Goal: Transaction & Acquisition: Purchase product/service

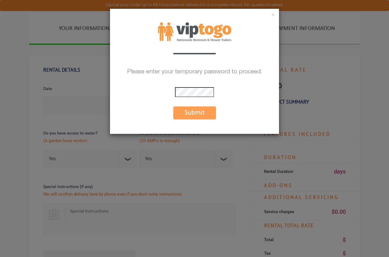
click at [196, 113] on button "Submit" at bounding box center [194, 112] width 43 height 13
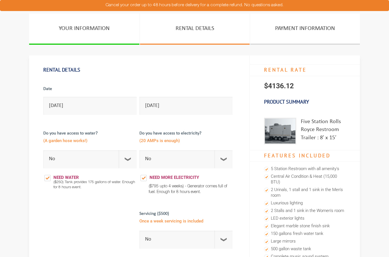
select select "No"
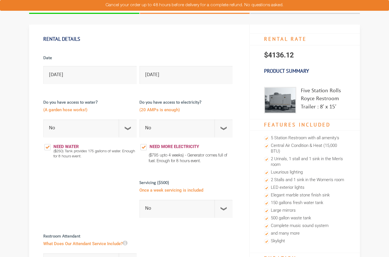
scroll to position [32, 0]
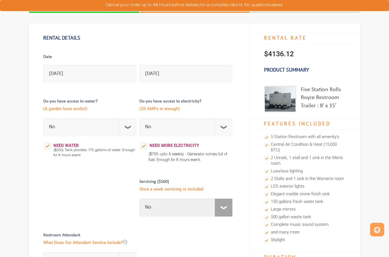
click at [222, 207] on select "No 1 Per Week 2 Per Week 3 Per Week 4 Per Week 5 Per Week 5+" at bounding box center [185, 208] width 93 height 18
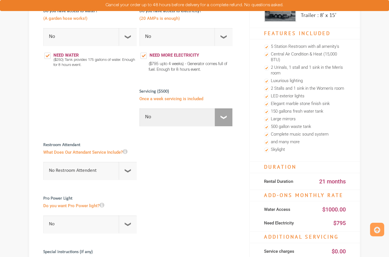
scroll to position [120, 0]
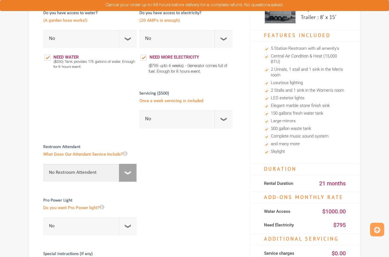
click at [126, 172] on select "No Restroom Attendent Attendant For One/Multiple Events" at bounding box center [89, 173] width 93 height 18
click at [226, 118] on select "No 1 Per Week 2 Per Week 3 Per Week 4 Per Week 5 Per Week 5+" at bounding box center [185, 119] width 93 height 18
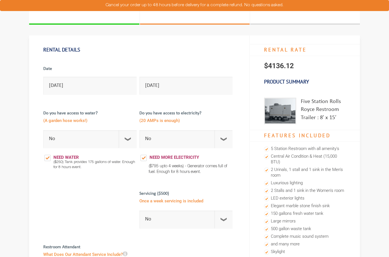
scroll to position [18, 0]
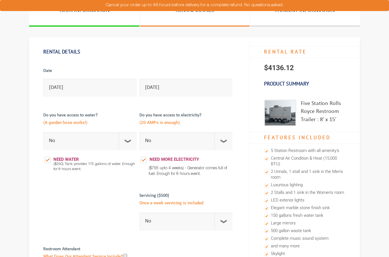
click at [313, 137] on h4 "Features Included" at bounding box center [305, 138] width 110 height 12
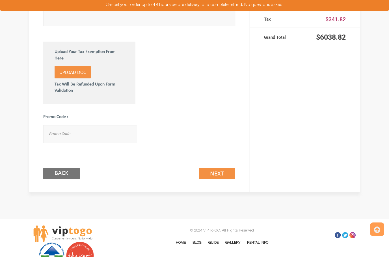
scroll to position [396, 0]
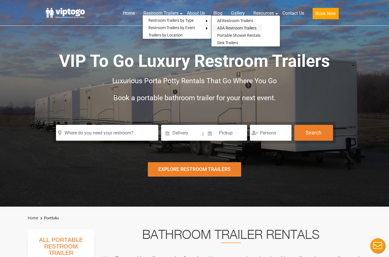
click at [244, 28] on link "ADA Restroom Trailers" at bounding box center [237, 27] width 51 height 7
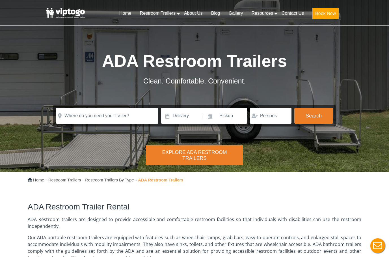
click at [214, 155] on div "Explore ADA Restroom Trailers" at bounding box center [194, 155] width 97 height 20
click at [202, 153] on div "Explore ADA Restroom Trailers" at bounding box center [194, 155] width 97 height 20
click at [201, 158] on div "Explore ADA Restroom Trailers" at bounding box center [194, 155] width 97 height 20
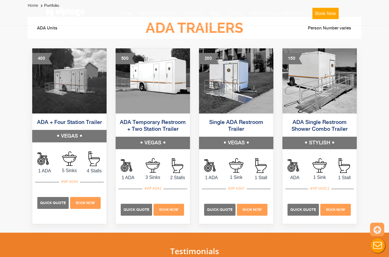
scroll to position [307, 0]
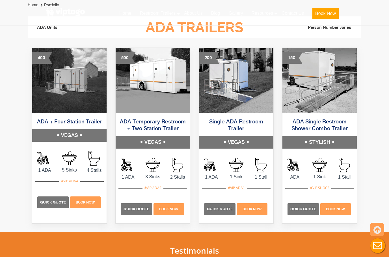
click at [73, 123] on link "ADA + Four Station Trailer" at bounding box center [69, 122] width 65 height 6
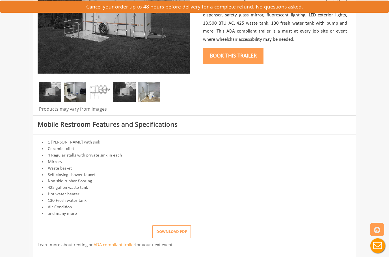
scroll to position [154, 0]
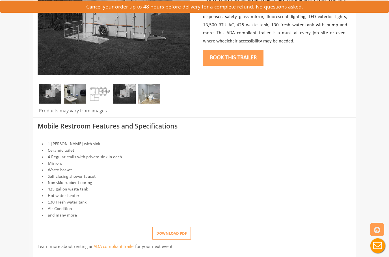
click at [55, 91] on img at bounding box center [50, 94] width 22 height 20
click at [79, 93] on img at bounding box center [75, 94] width 22 height 20
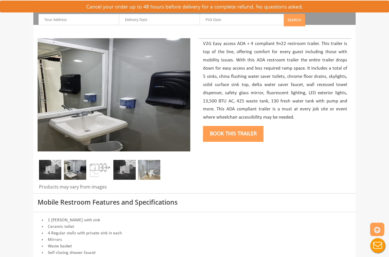
click at [100, 169] on img at bounding box center [100, 170] width 22 height 20
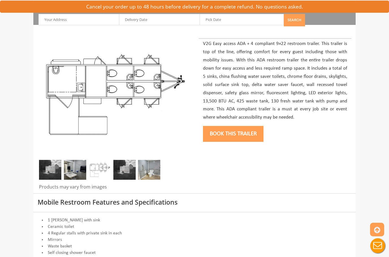
click at [127, 170] on img at bounding box center [124, 170] width 22 height 20
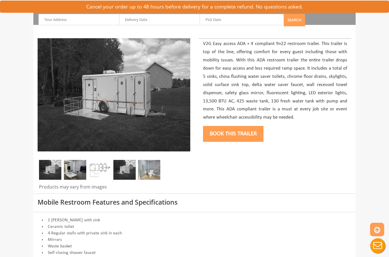
click at [153, 168] on img at bounding box center [149, 170] width 22 height 20
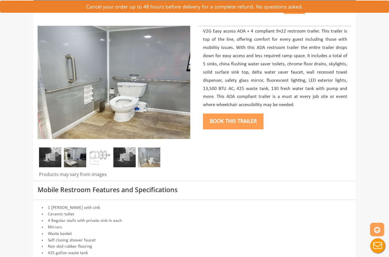
scroll to position [90, 0]
click at [51, 160] on img at bounding box center [50, 158] width 22 height 20
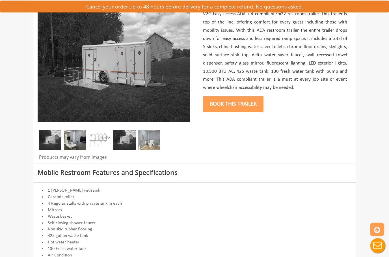
scroll to position [108, 0]
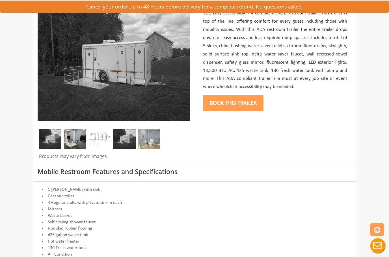
click at [125, 140] on img at bounding box center [124, 139] width 22 height 20
click at [152, 141] on img at bounding box center [149, 139] width 22 height 20
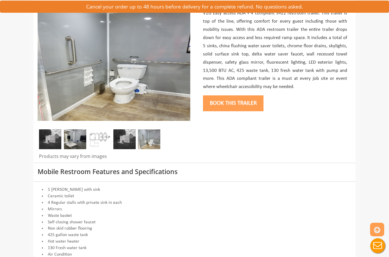
click at [129, 144] on img at bounding box center [124, 139] width 22 height 20
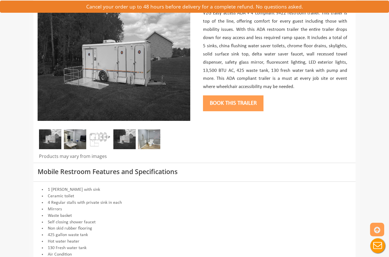
click at [100, 136] on img at bounding box center [100, 139] width 22 height 20
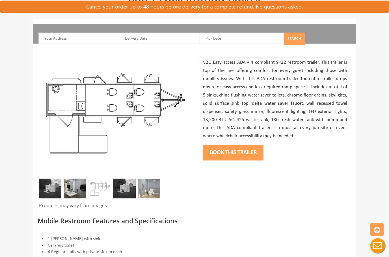
scroll to position [0, 0]
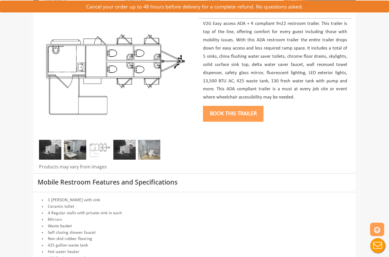
click at [73, 149] on img at bounding box center [75, 150] width 22 height 20
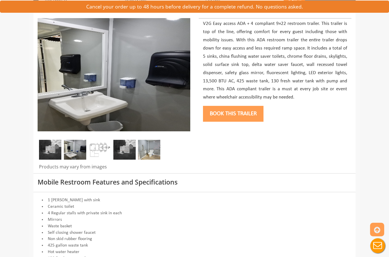
click at [128, 147] on img at bounding box center [124, 150] width 22 height 20
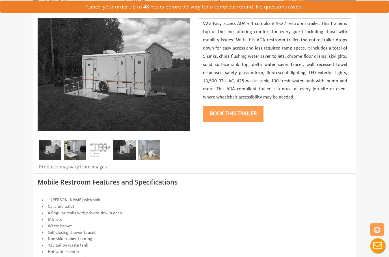
click at [146, 149] on img at bounding box center [149, 150] width 22 height 20
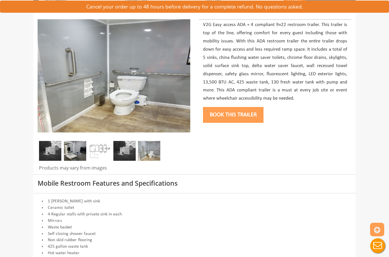
scroll to position [72, 0]
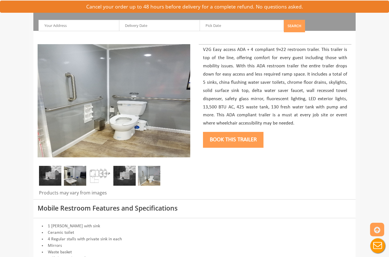
click at [54, 175] on img at bounding box center [50, 176] width 22 height 20
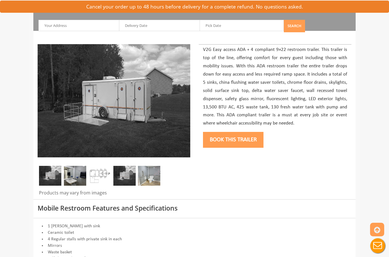
click at [80, 175] on img at bounding box center [75, 176] width 22 height 20
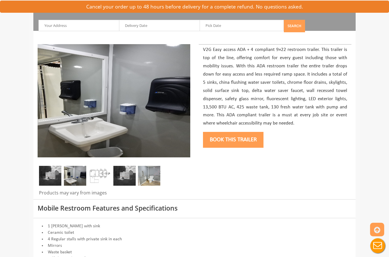
click at [103, 177] on img at bounding box center [100, 176] width 22 height 20
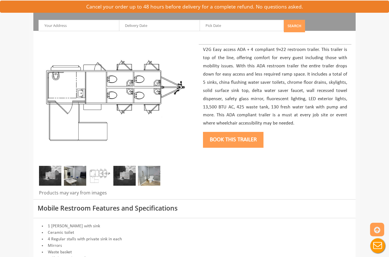
click at [127, 177] on img at bounding box center [124, 176] width 22 height 20
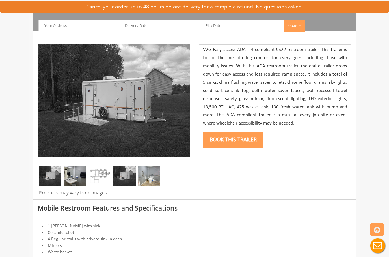
click at [154, 178] on img at bounding box center [149, 176] width 22 height 20
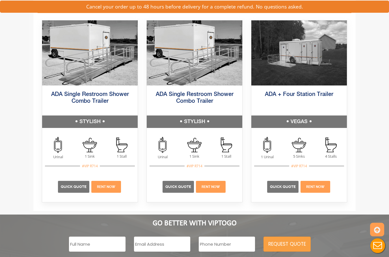
scroll to position [939, 0]
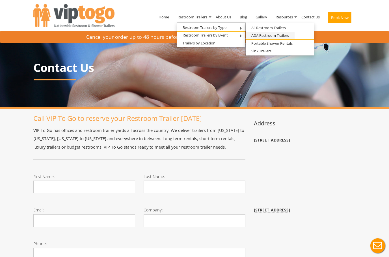
click at [283, 36] on link "ADA Restroom Trailers" at bounding box center [270, 35] width 49 height 7
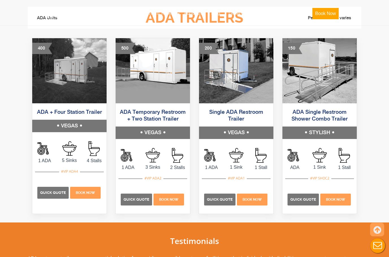
scroll to position [315, 0]
